Goal: Information Seeking & Learning: Understand process/instructions

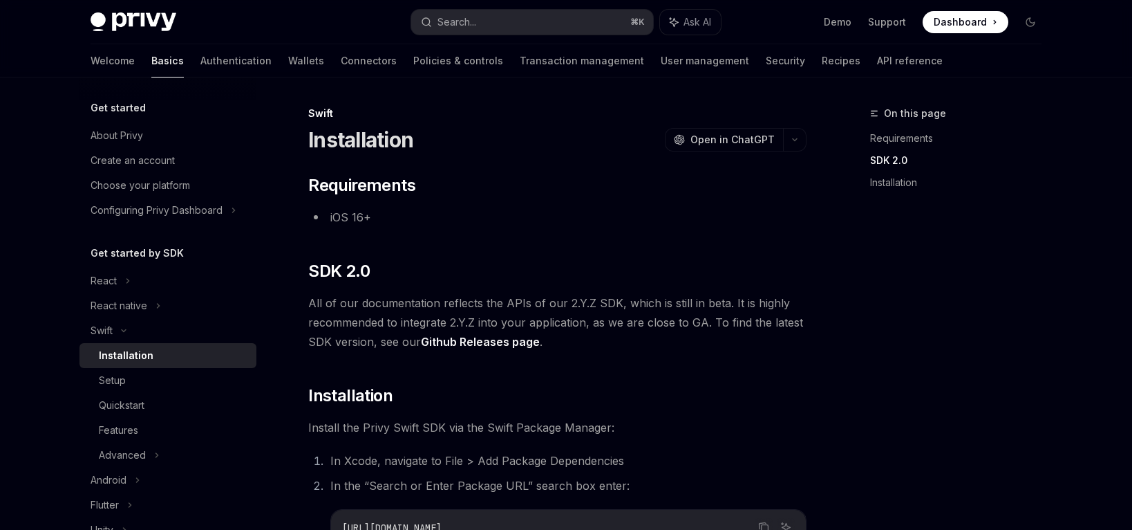
scroll to position [263, 0]
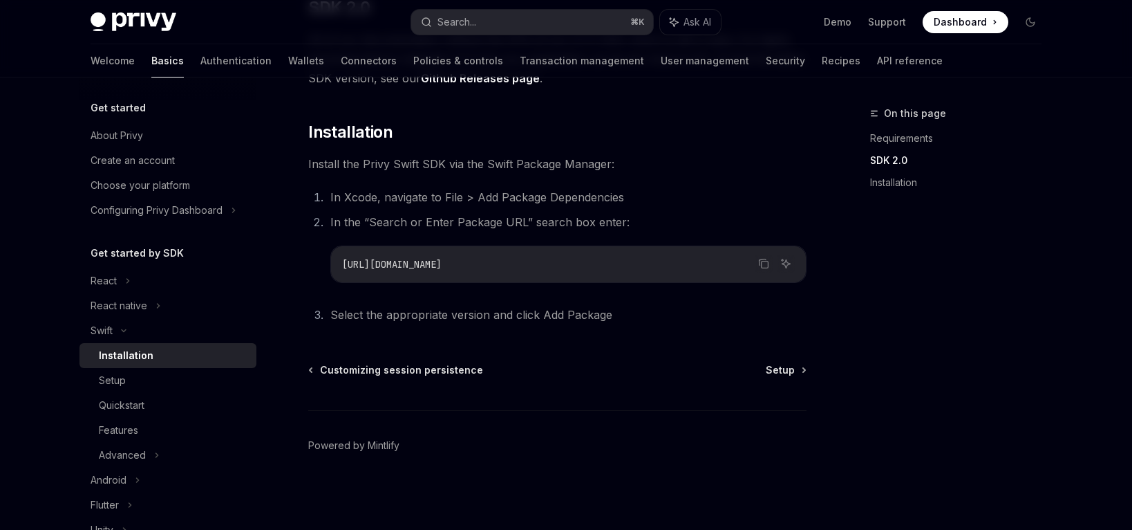
click at [581, 272] on div "[URL][DOMAIN_NAME]" at bounding box center [568, 264] width 475 height 36
drag, startPoint x: 563, startPoint y: 264, endPoint x: 339, endPoint y: 270, distance: 223.3
click at [339, 270] on div "[URL][DOMAIN_NAME]" at bounding box center [568, 264] width 475 height 36
copy span "[URL][DOMAIN_NAME]"
click at [785, 373] on span "Setup" at bounding box center [780, 370] width 29 height 14
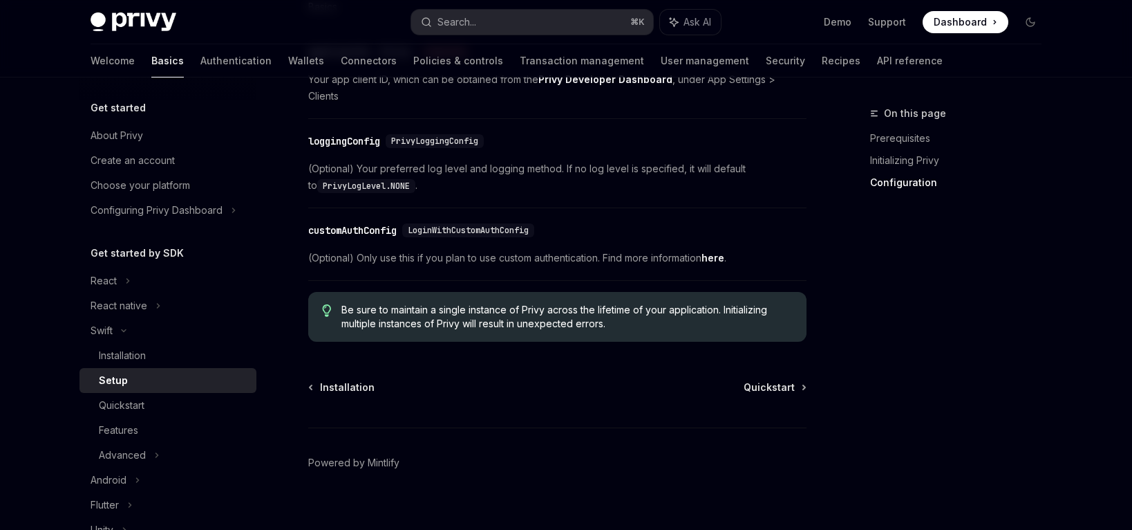
scroll to position [825, 0]
click at [769, 380] on span "Quickstart" at bounding box center [769, 387] width 51 height 14
type textarea "*"
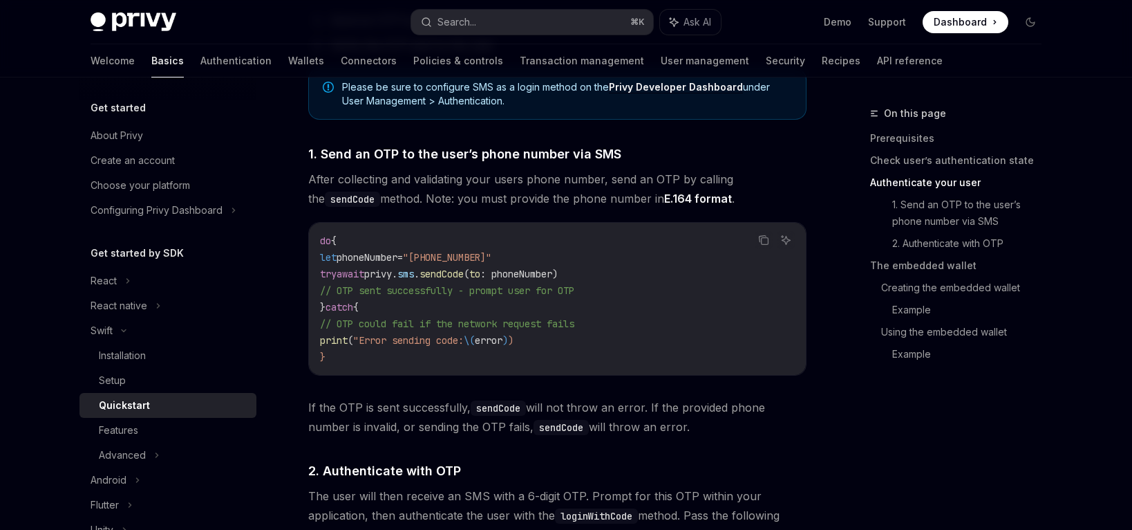
scroll to position [862, 0]
